Goal: Information Seeking & Learning: Learn about a topic

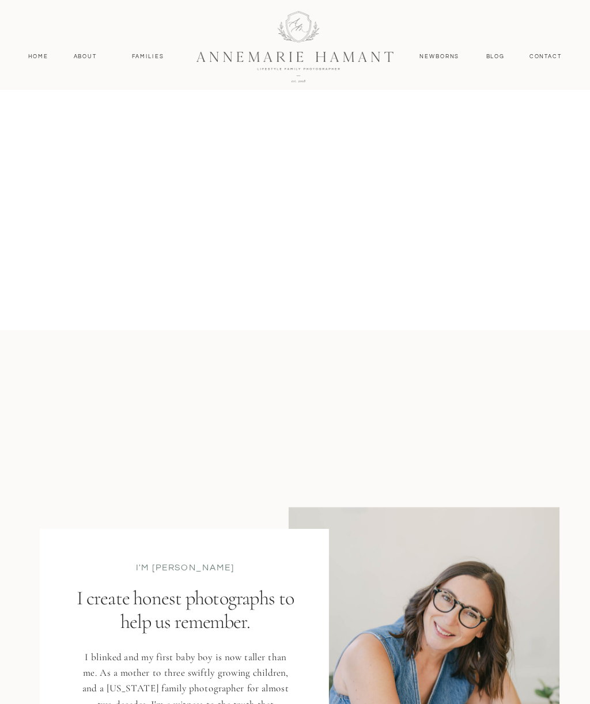
scroll to position [901, 0]
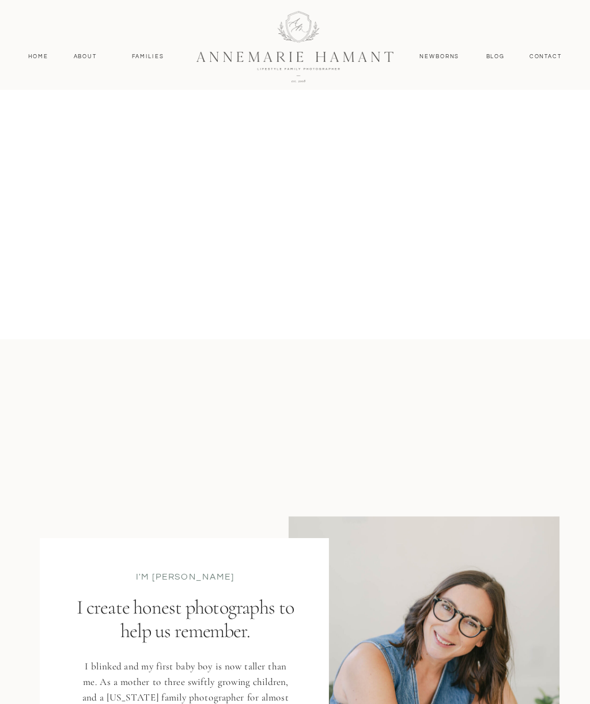
click at [447, 58] on nav "Newborns" at bounding box center [439, 56] width 47 height 9
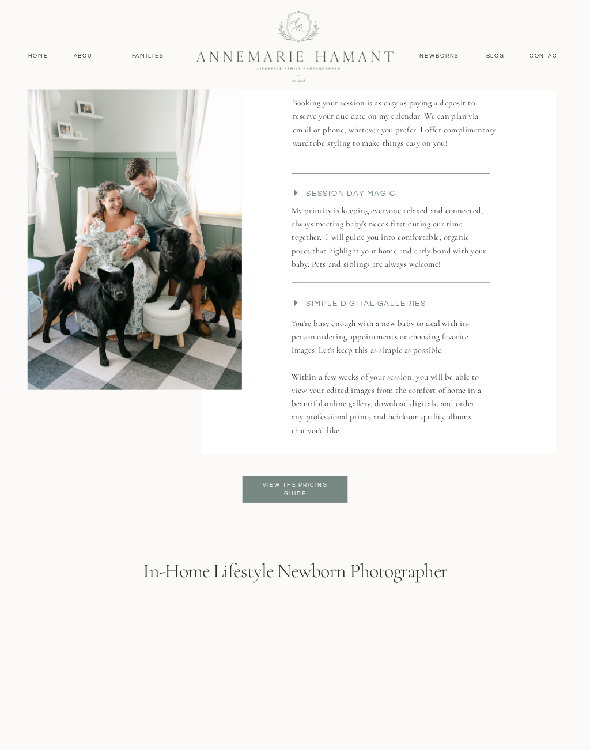
scroll to position [2047, 0]
click at [312, 487] on h3 "View the pricing Guide" at bounding box center [295, 489] width 80 height 18
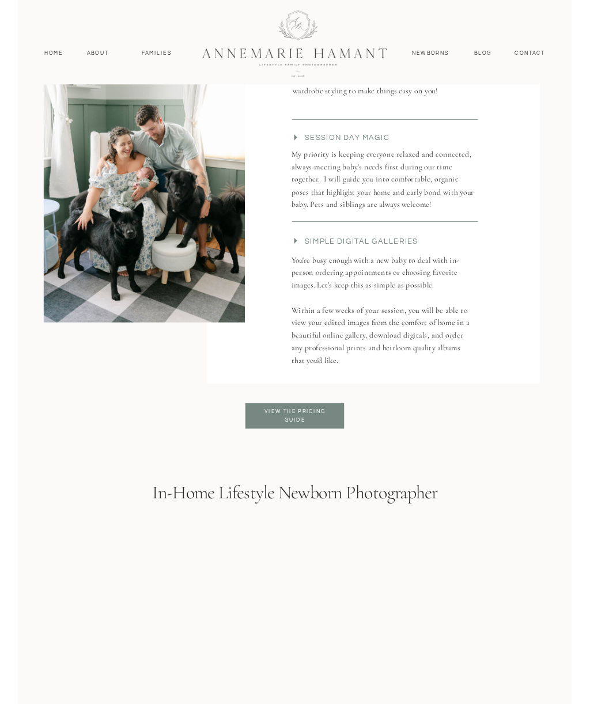
scroll to position [2093, 0]
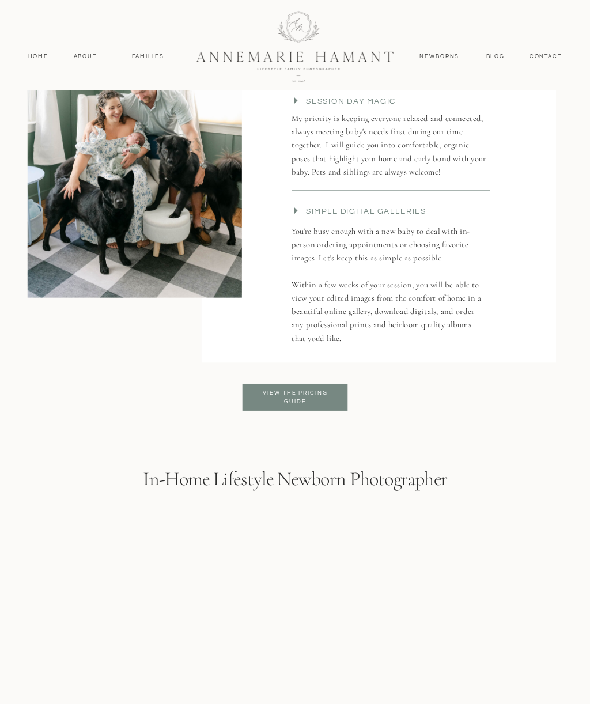
click at [456, 59] on nav "Newborns" at bounding box center [439, 56] width 47 height 9
click at [426, 59] on nav "Newborns" at bounding box center [439, 56] width 47 height 9
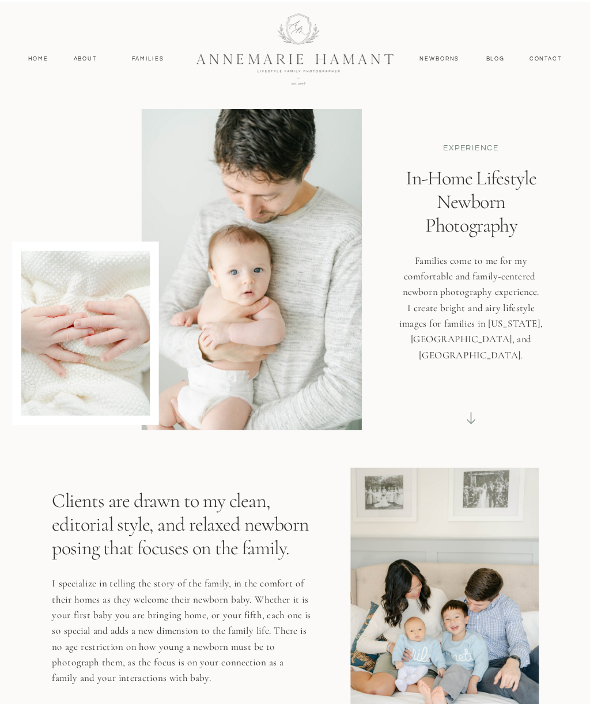
scroll to position [2093, 0]
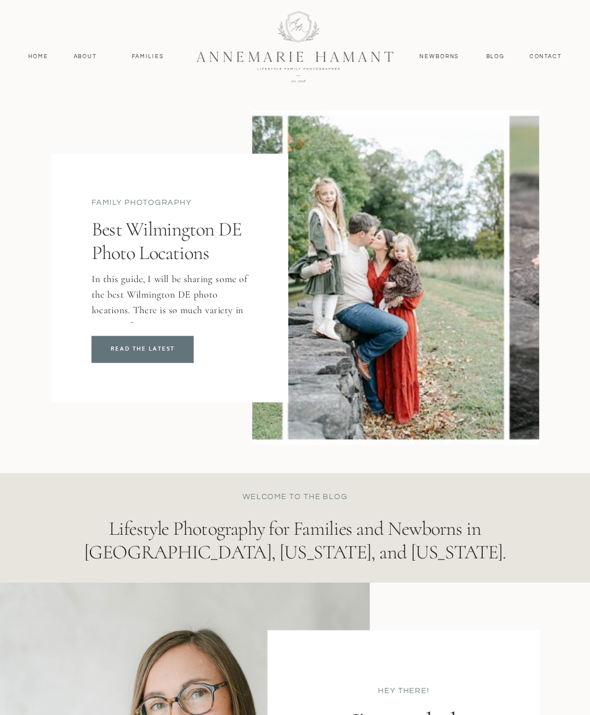
click at [176, 345] on p "READ THE LATEST" at bounding box center [143, 349] width 94 height 10
